Goal: Navigation & Orientation: Find specific page/section

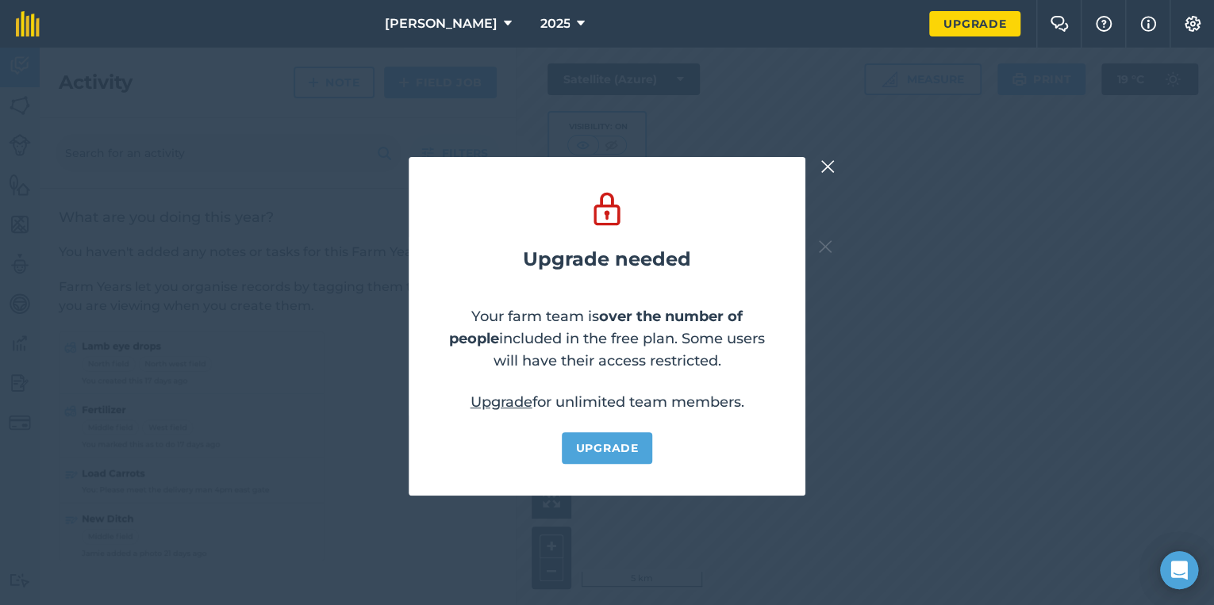
click at [823, 161] on img at bounding box center [827, 166] width 14 height 19
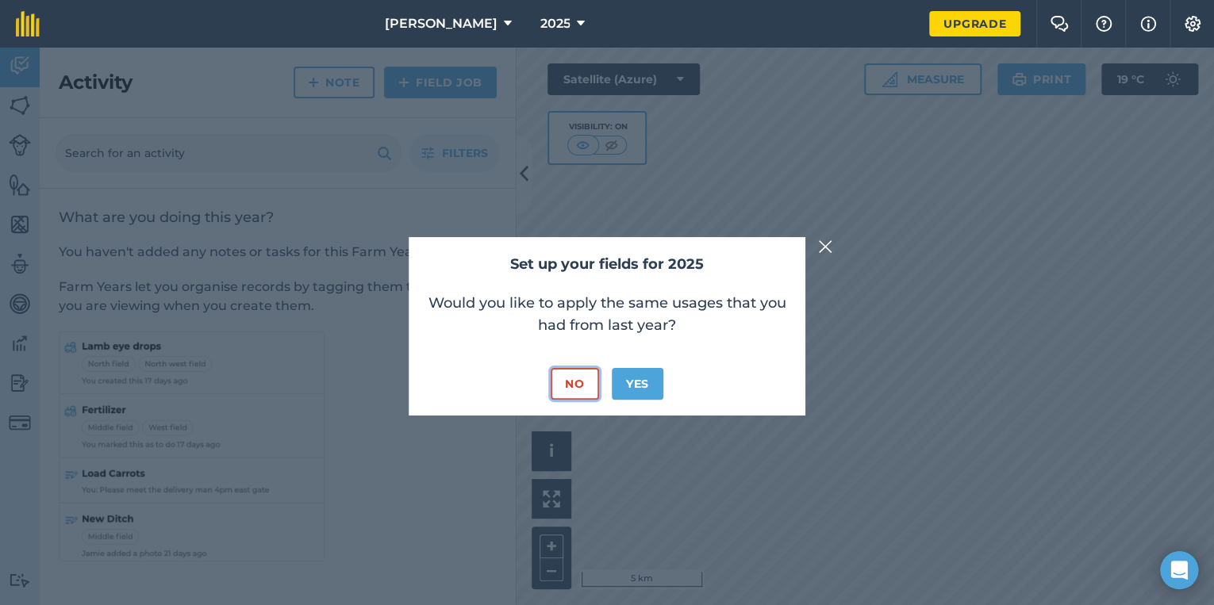
click at [579, 385] on button "No" at bounding box center [575, 384] width 48 height 32
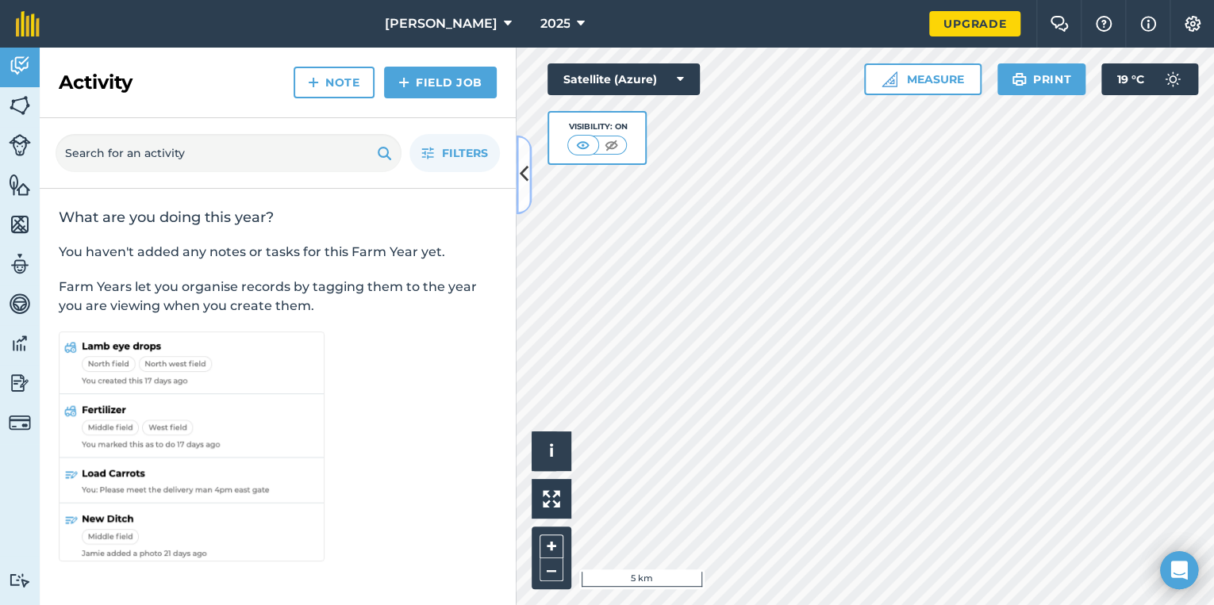
click at [524, 179] on icon at bounding box center [524, 175] width 9 height 28
